Goal: Information Seeking & Learning: Learn about a topic

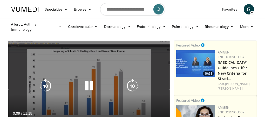
click at [92, 84] on icon "Video Player" at bounding box center [89, 86] width 15 height 15
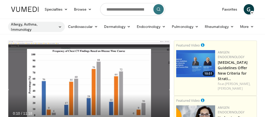
click at [59, 27] on icon at bounding box center [60, 27] width 4 height 4
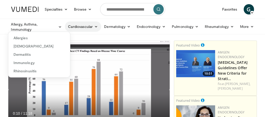
click at [96, 26] on icon at bounding box center [96, 27] width 4 height 4
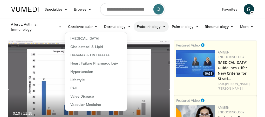
click at [163, 25] on icon at bounding box center [164, 27] width 4 height 4
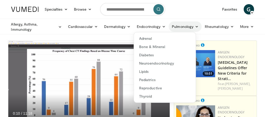
click at [196, 26] on icon at bounding box center [197, 27] width 4 height 4
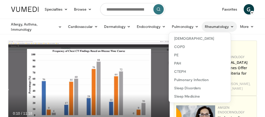
click at [232, 26] on icon at bounding box center [232, 27] width 4 height 4
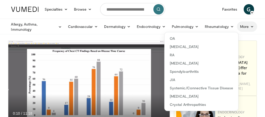
click at [249, 27] on link "More" at bounding box center [247, 27] width 20 height 10
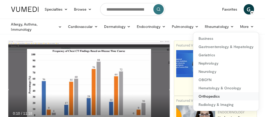
click at [201, 95] on link "Orthopedics" at bounding box center [225, 97] width 65 height 8
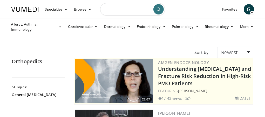
click at [127, 6] on input "Search topics, interventions" at bounding box center [132, 9] width 65 height 12
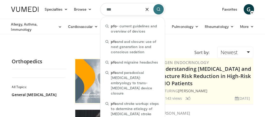
type input "***"
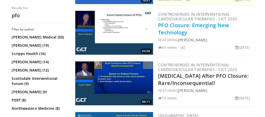
scroll to position [207, 0]
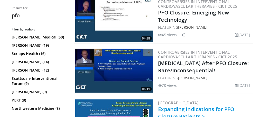
click at [197, 106] on link "Expanding Indications for PFO Closure Patients ≥ 60-Years Old" at bounding box center [196, 117] width 76 height 22
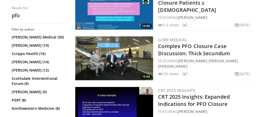
scroll to position [337, 0]
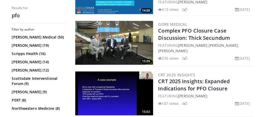
click at [140, 85] on img at bounding box center [114, 94] width 78 height 44
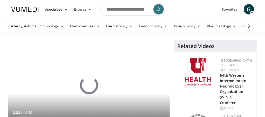
scroll to position [26, 0]
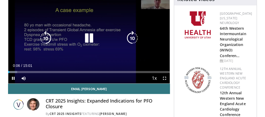
scroll to position [52, 0]
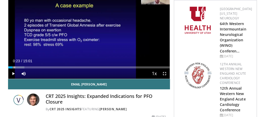
drag, startPoint x: 53, startPoint y: 68, endPoint x: 12, endPoint y: 68, distance: 40.7
click at [13, 68] on div "Progress Bar" at bounding box center [13, 68] width 1 height 2
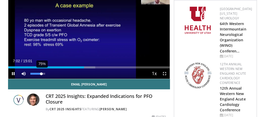
drag, startPoint x: 44, startPoint y: 74, endPoint x: 41, endPoint y: 74, distance: 2.9
click at [41, 74] on div "Volume Level" at bounding box center [35, 74] width 11 height 2
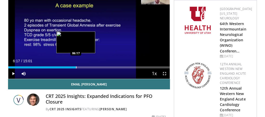
drag, startPoint x: 84, startPoint y: 66, endPoint x: 75, endPoint y: 67, distance: 9.1
click at [75, 67] on div "Loaded : 42.16% 06:18 06:17" at bounding box center [88, 66] width 161 height 5
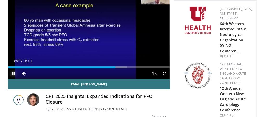
click at [12, 74] on span "Video Player" at bounding box center [13, 74] width 10 height 10
